Goal: Navigation & Orientation: Find specific page/section

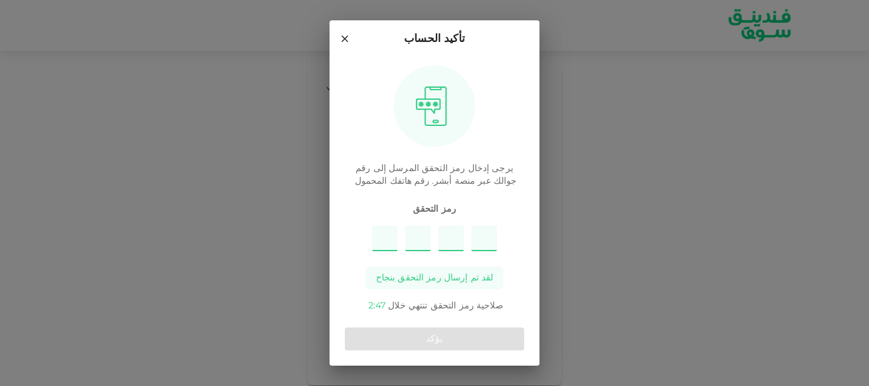
type input "2"
type input "5"
type input "3"
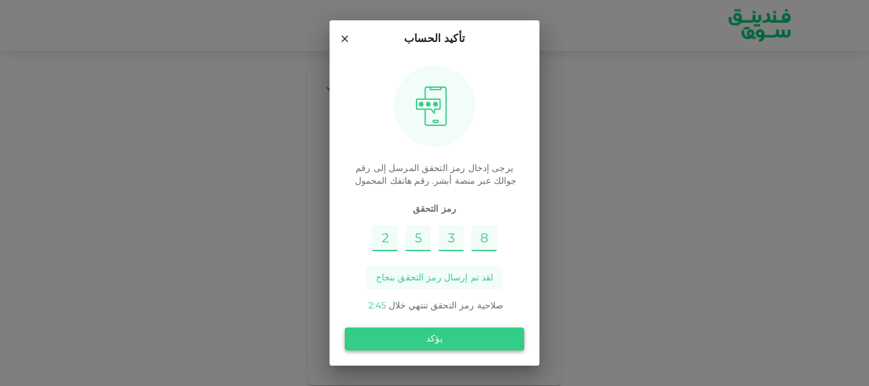
type input "8"
click at [403, 338] on button "يؤكد" at bounding box center [434, 338] width 179 height 23
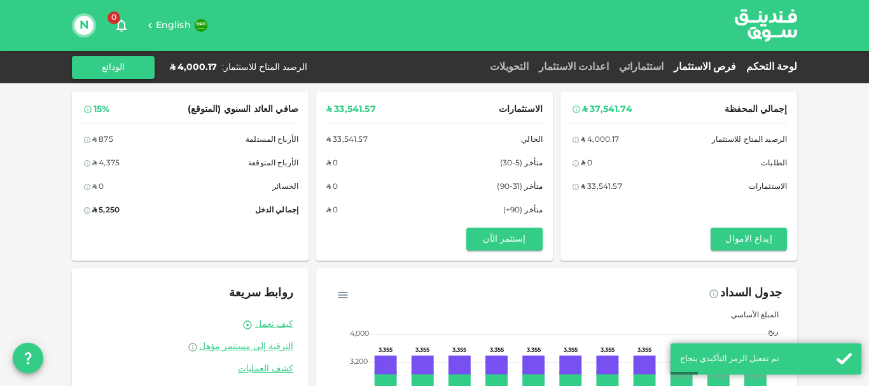
click at [717, 69] on link "فرص الاستثمار" at bounding box center [704, 67] width 72 height 10
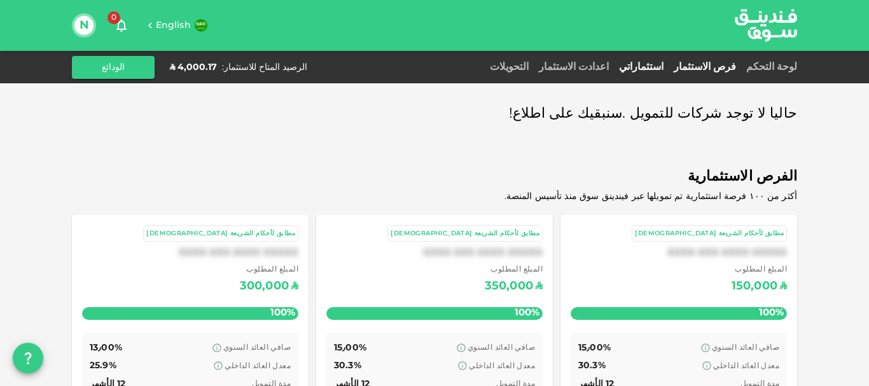
click at [668, 68] on link "استثماراتي" at bounding box center [641, 67] width 55 height 10
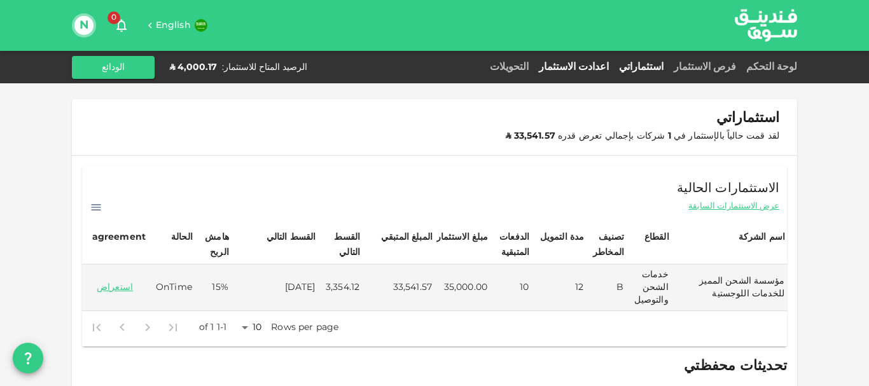
click at [614, 68] on link "اعدادت الاستثمار" at bounding box center [573, 67] width 80 height 10
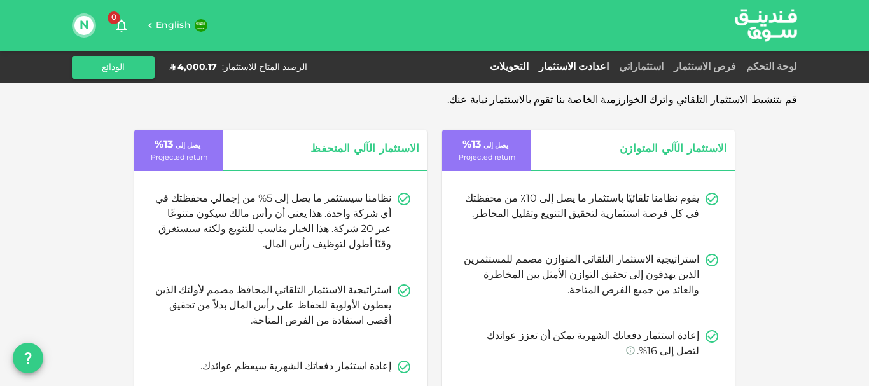
click at [533, 64] on link "التحويلات" at bounding box center [509, 67] width 49 height 10
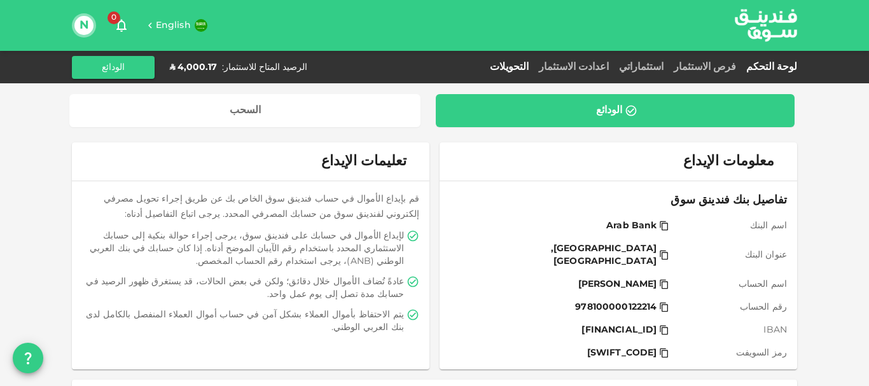
click at [769, 67] on link "لوحة التحكم" at bounding box center [769, 67] width 56 height 10
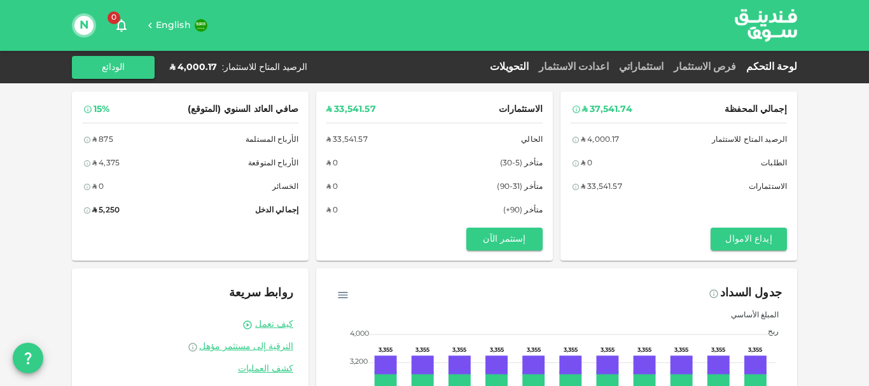
click at [533, 68] on link "التحويلات" at bounding box center [509, 67] width 49 height 10
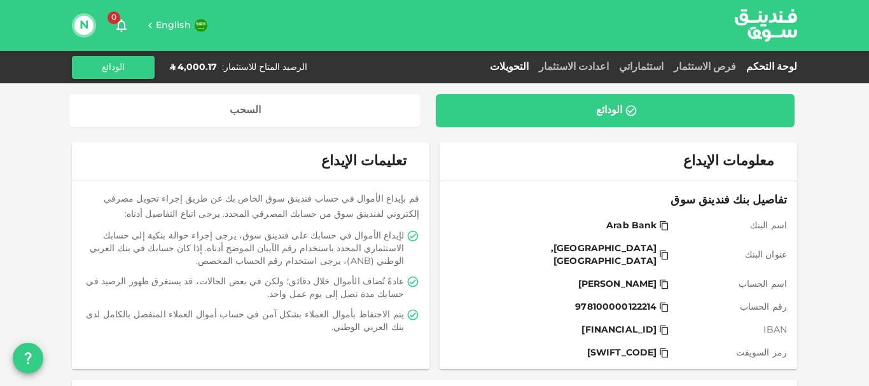
click at [791, 65] on link "لوحة التحكم" at bounding box center [769, 67] width 56 height 10
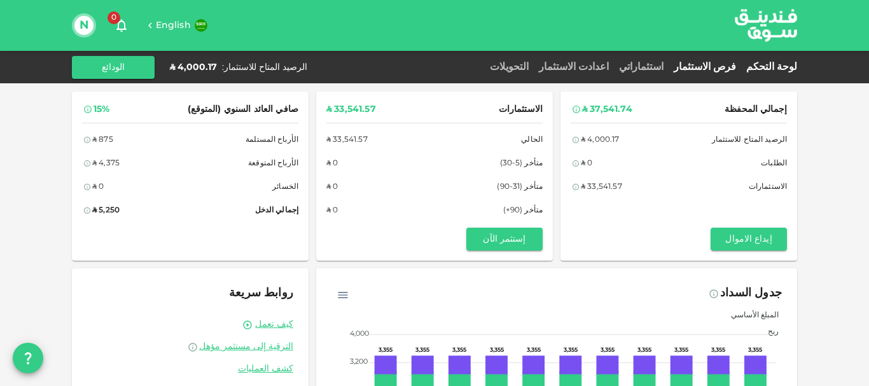
click at [738, 67] on link "فرص الاستثمار" at bounding box center [704, 67] width 72 height 10
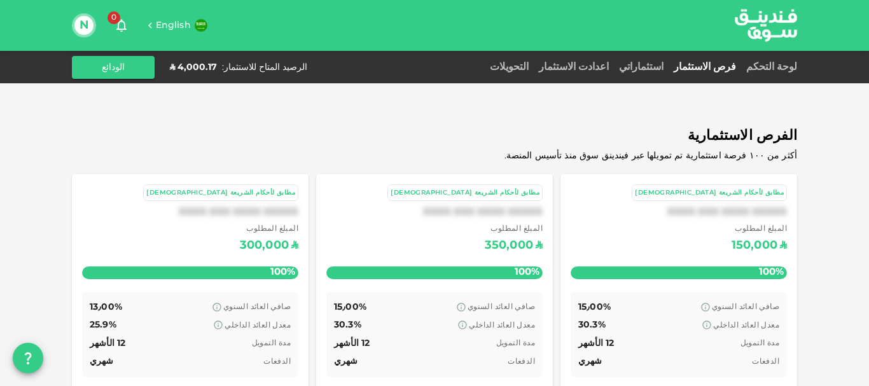
scroll to position [85, 0]
